Goal: Information Seeking & Learning: Find specific page/section

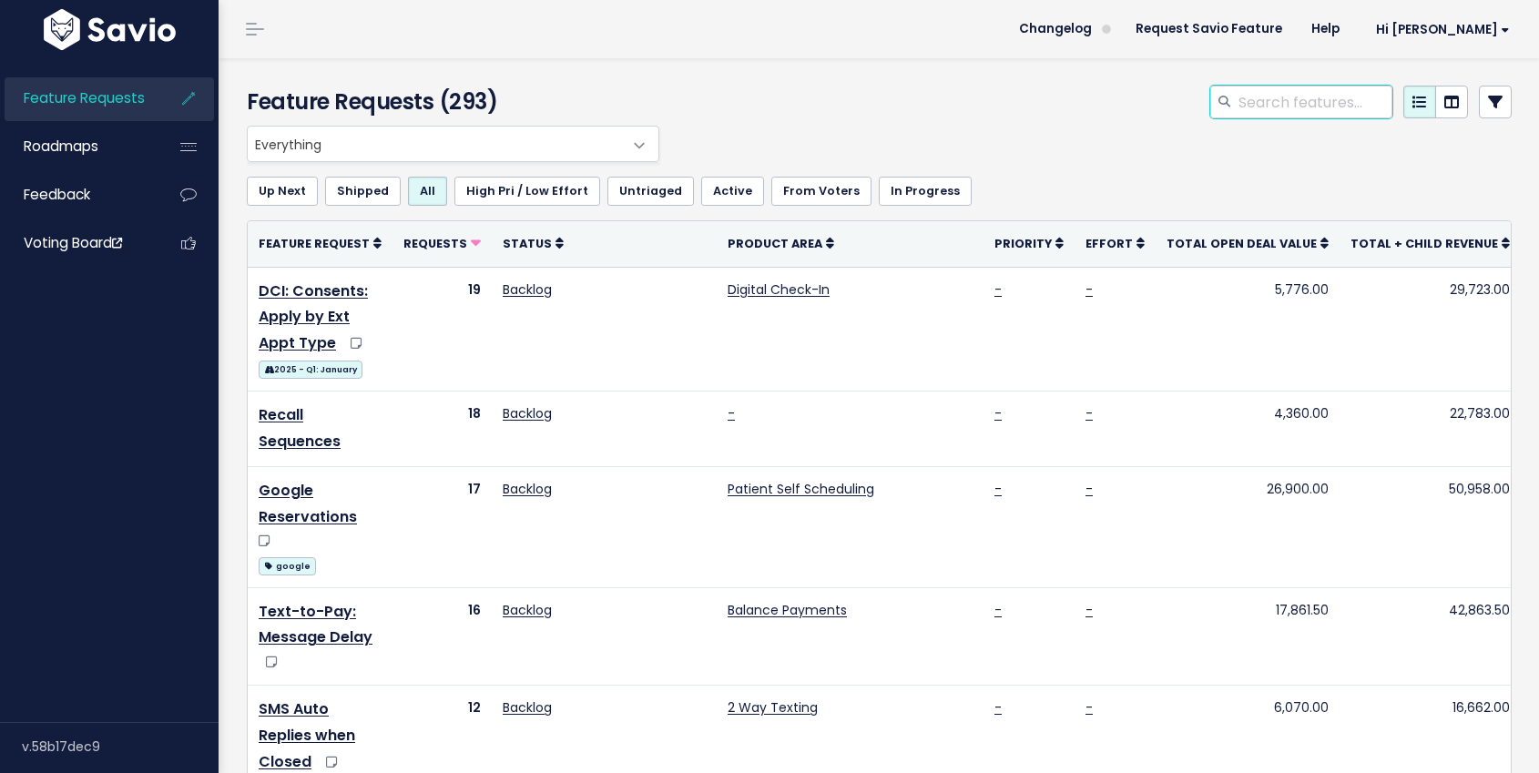
click at [1260, 102] on input "search" at bounding box center [1315, 102] width 156 height 33
type input "athena"
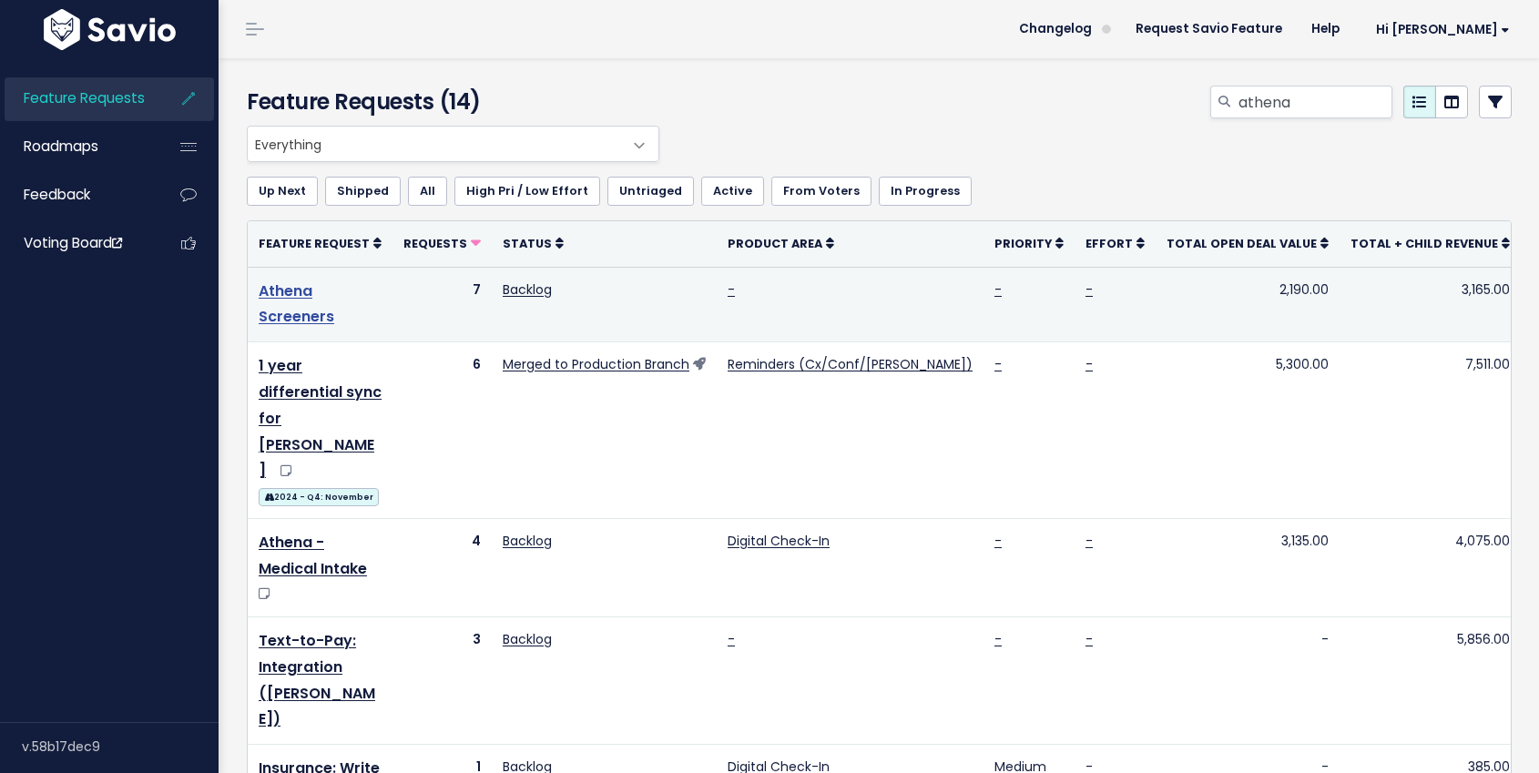
click at [333, 296] on link "Athena Screeners" at bounding box center [297, 304] width 76 height 47
